Goal: Task Accomplishment & Management: Complete application form

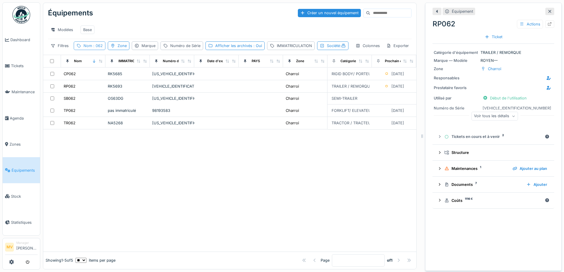
click at [91, 49] on div "Nom : 062" at bounding box center [92, 46] width 19 height 6
click at [132, 78] on input "***" at bounding box center [105, 78] width 59 height 12
type input "*"
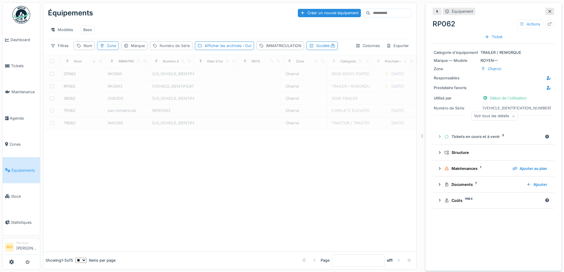
click at [185, 49] on div "Numéro de Série" at bounding box center [174, 46] width 30 height 6
click at [275, 49] on div "IMMATRICULATION" at bounding box center [283, 46] width 35 height 6
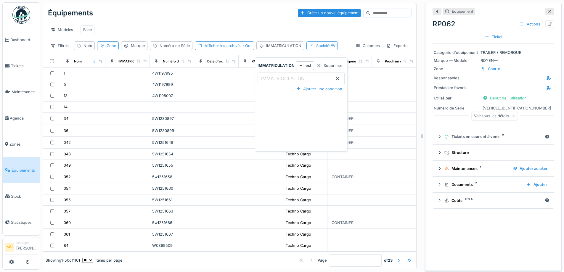
click at [290, 78] on label "IMMATRICULATION" at bounding box center [283, 78] width 46 height 7
click at [290, 78] on input "IMMATRICULATION" at bounding box center [300, 78] width 87 height 12
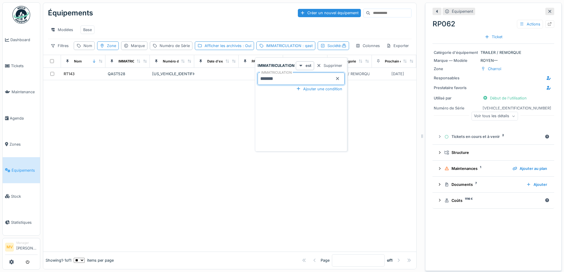
type input "*******"
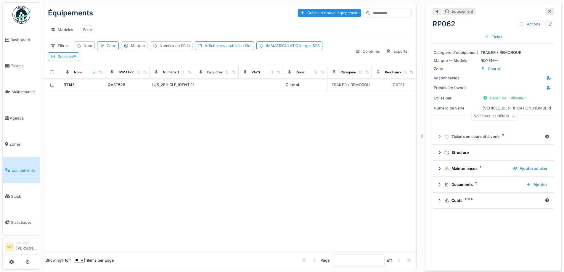
click at [190, 157] on div at bounding box center [229, 171] width 373 height 160
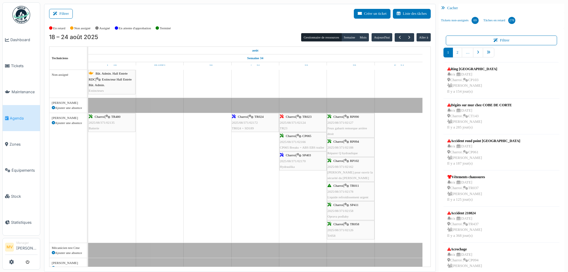
scroll to position [715, 0]
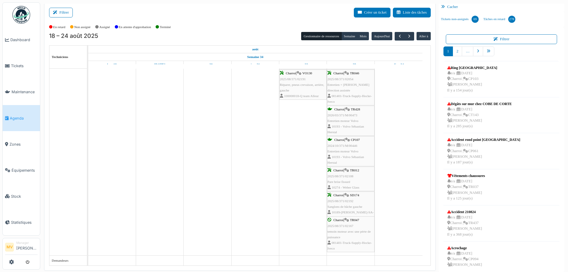
click at [13, 119] on span "Agenda" at bounding box center [24, 118] width 28 height 6
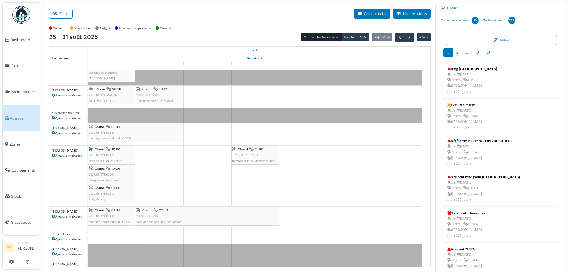
scroll to position [30, 0]
drag, startPoint x: 263, startPoint y: 158, endPoint x: 163, endPoint y: 158, distance: 100.0
click at [88, 158] on div "Charroi | SD182 2025/08/371/02174 Bavette et bloques portes. Charroi | EL080 20…" at bounding box center [88, 175] width 0 height 61
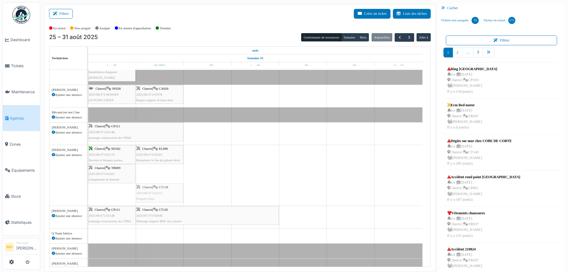
drag, startPoint x: 121, startPoint y: 196, endPoint x: 149, endPoint y: 192, distance: 27.5
click at [88, 191] on div "Charroi | SD182 2025/08/371/02174 Bavette et bloques portes. Charroi | EL080 20…" at bounding box center [88, 175] width 0 height 61
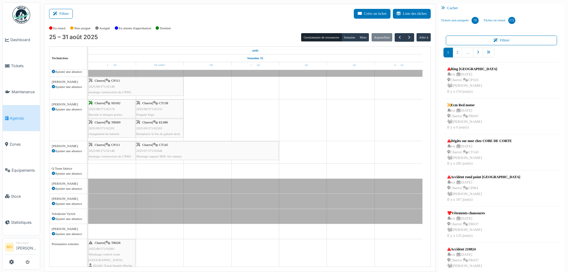
scroll to position [0, 0]
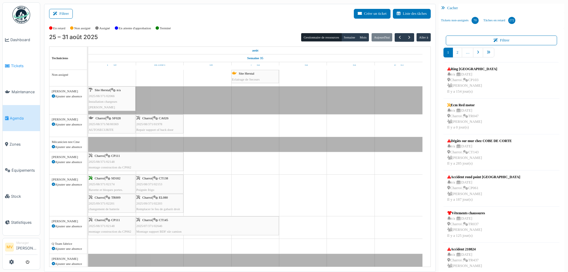
drag, startPoint x: 22, startPoint y: 68, endPoint x: 38, endPoint y: 66, distance: 16.1
click at [22, 68] on span "Tickets" at bounding box center [24, 66] width 27 height 6
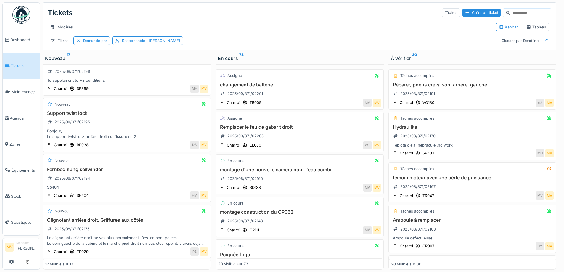
scroll to position [143, 0]
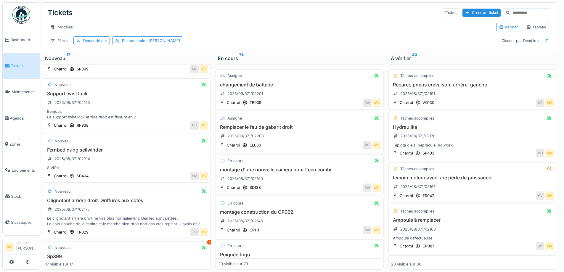
click at [96, 109] on div "Support twist lock 2025/08/371/02195 Bonjour, Le support twist lock arrière dro…" at bounding box center [126, 105] width 163 height 29
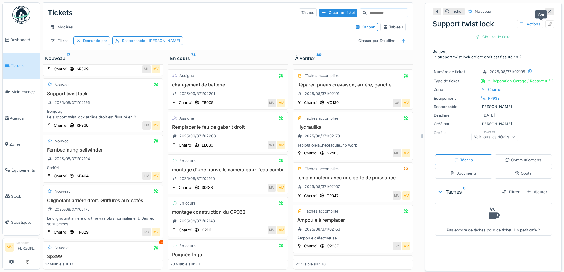
click at [547, 25] on icon at bounding box center [549, 24] width 5 height 4
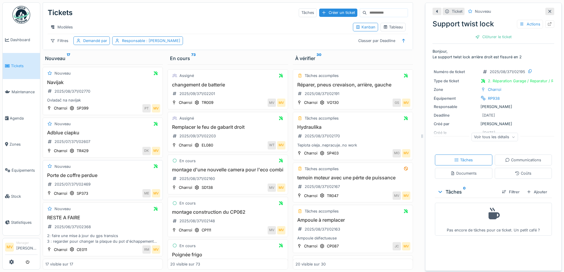
scroll to position [4, 0]
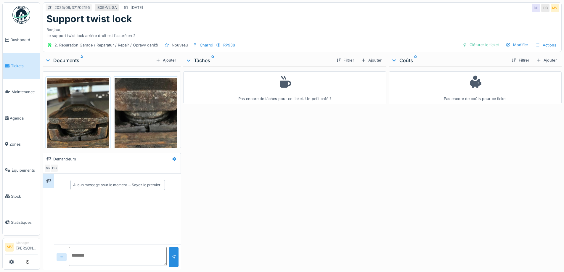
drag, startPoint x: 371, startPoint y: 61, endPoint x: 361, endPoint y: 66, distance: 11.5
click at [371, 61] on div "Ajouter" at bounding box center [371, 60] width 25 height 8
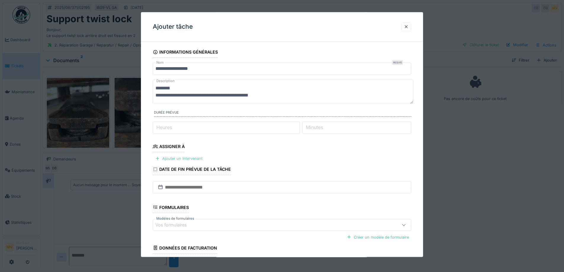
click at [179, 159] on div "Ajouter un intervenant" at bounding box center [179, 159] width 52 height 8
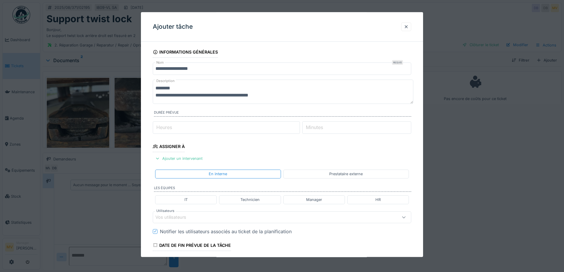
click at [180, 219] on div "Vos utilisateurs" at bounding box center [174, 217] width 39 height 7
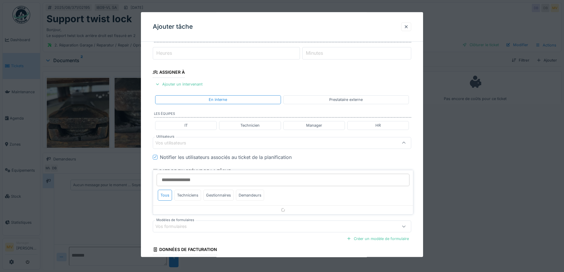
scroll to position [83, 0]
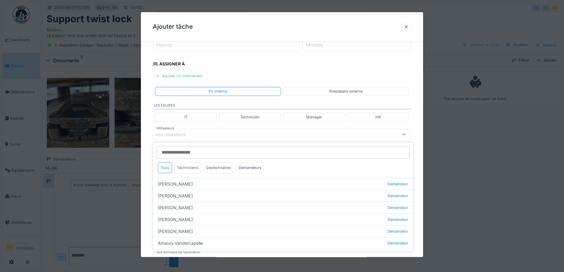
click at [193, 166] on div "Techniciens" at bounding box center [187, 167] width 27 height 11
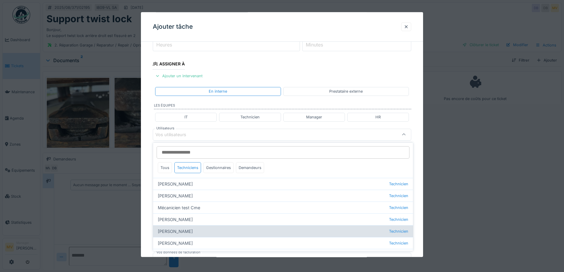
click at [184, 229] on div "[PERSON_NAME] Technicien" at bounding box center [283, 231] width 260 height 12
type input "*****"
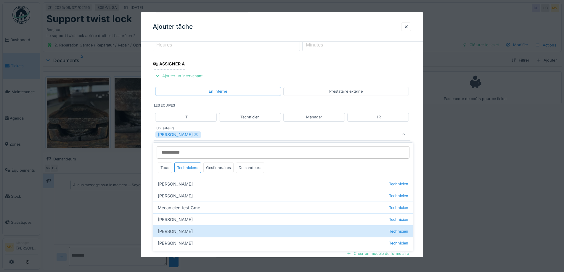
click at [228, 133] on div "[PERSON_NAME]" at bounding box center [266, 134] width 223 height 7
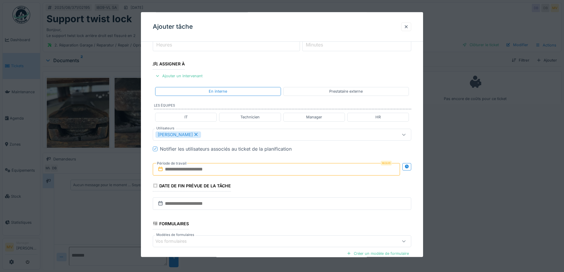
click at [225, 170] on input "text" at bounding box center [276, 169] width 247 height 12
click at [259, 246] on div "26" at bounding box center [258, 246] width 8 height 8
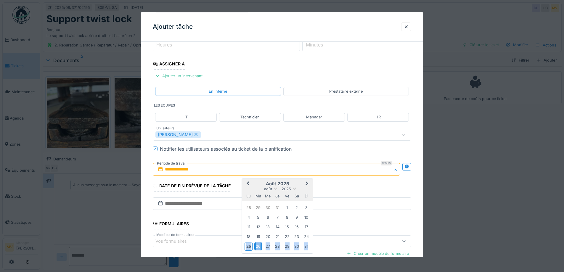
click at [259, 246] on div "26" at bounding box center [258, 246] width 8 height 8
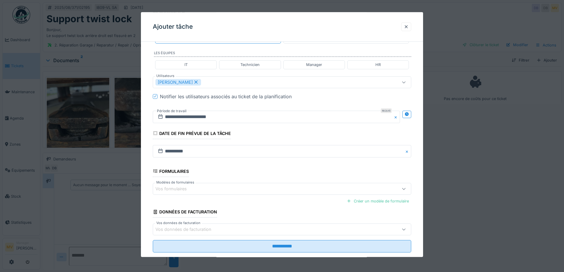
scroll to position [147, 0]
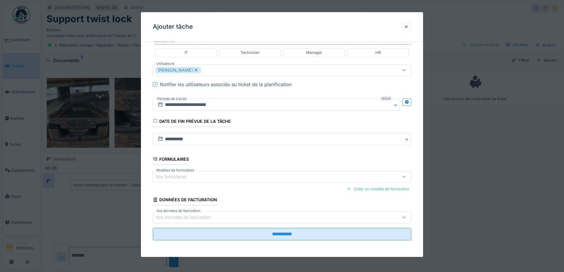
click at [301, 241] on fieldset "**********" at bounding box center [282, 72] width 258 height 346
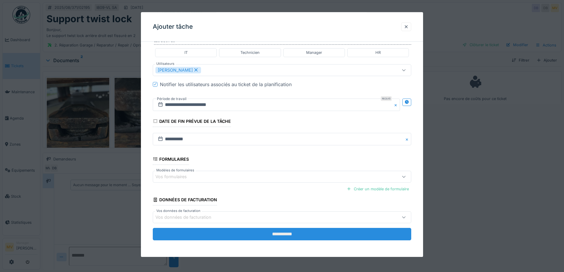
click at [301, 233] on input "**********" at bounding box center [282, 234] width 258 height 12
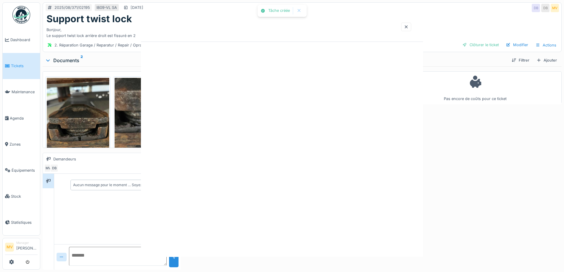
scroll to position [0, 0]
